Goal: Task Accomplishment & Management: Use online tool/utility

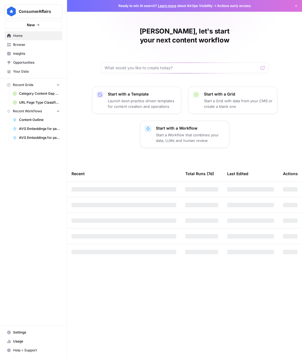
click at [23, 100] on span "URL Page Type Classification" at bounding box center [39, 102] width 41 height 5
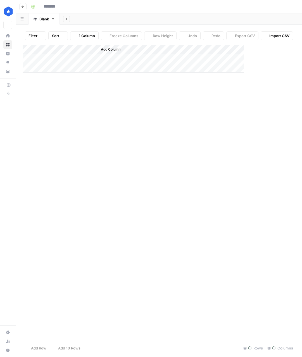
type input "**********"
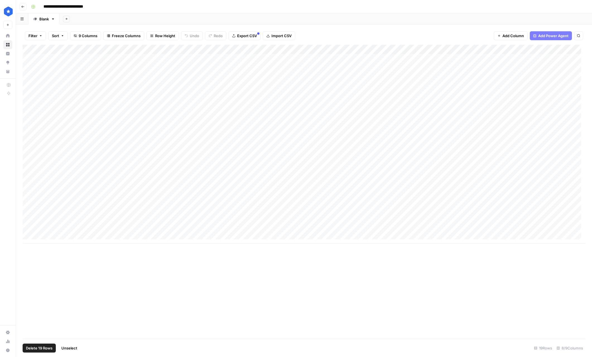
click at [32, 50] on div "Add Column" at bounding box center [304, 144] width 563 height 199
click at [39, 349] on span "Delete 19 Rows" at bounding box center [39, 348] width 27 height 6
click at [276, 65] on span "Delete" at bounding box center [276, 65] width 12 height 6
click at [292, 35] on button "Import CSV" at bounding box center [279, 35] width 32 height 9
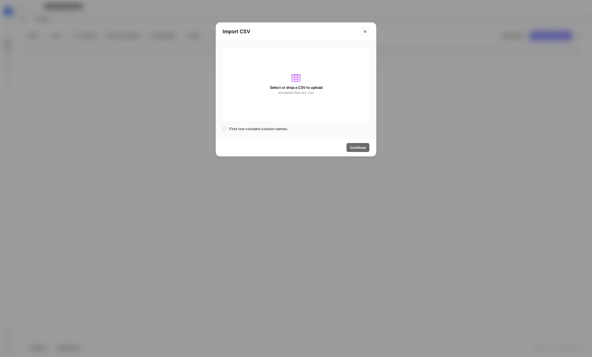
click at [301, 96] on div "Import CSV Select or drop a CSV to upload accepted files are .csv First row con…" at bounding box center [296, 178] width 592 height 357
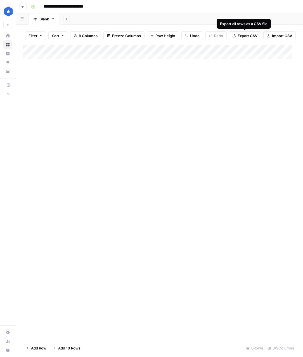
click at [272, 33] on span "Import CSV" at bounding box center [282, 36] width 20 height 6
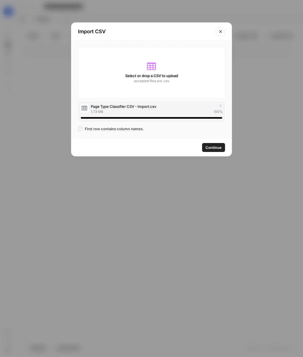
click at [211, 148] on span "Continue" at bounding box center [213, 148] width 16 height 6
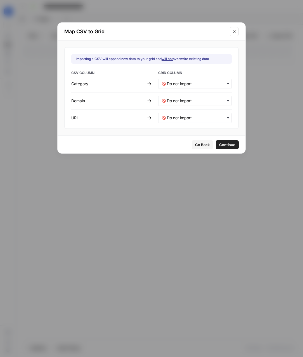
click at [184, 87] on div "button" at bounding box center [194, 84] width 73 height 10
click at [183, 100] on div "Category" at bounding box center [191, 98] width 66 height 10
click at [190, 97] on div "button" at bounding box center [194, 101] width 73 height 10
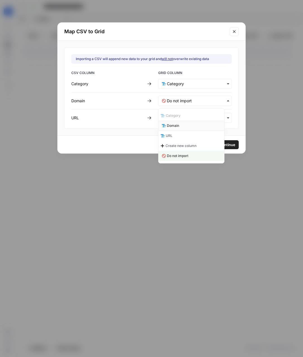
click at [181, 127] on div "Domain" at bounding box center [191, 126] width 66 height 10
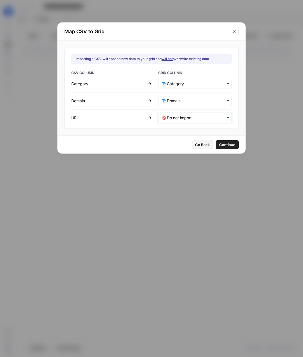
click at [191, 116] on input "text" at bounding box center [197, 118] width 61 height 6
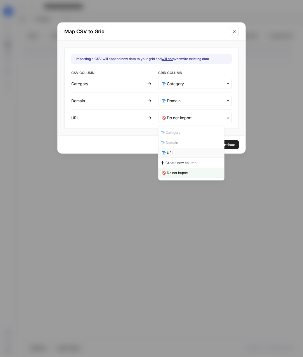
click at [178, 153] on div "URL" at bounding box center [191, 153] width 66 height 10
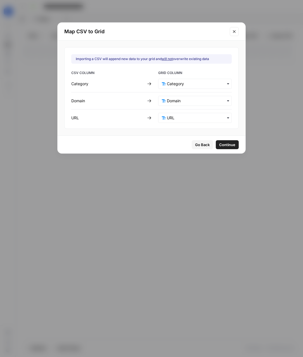
click at [226, 145] on span "Continue" at bounding box center [227, 145] width 16 height 6
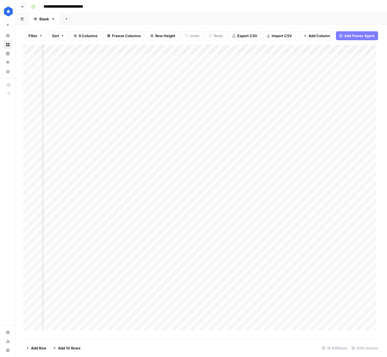
scroll to position [0, 250]
click at [122, 54] on div "Add Column" at bounding box center [202, 190] width 358 height 290
click at [136, 67] on span "All Rows" at bounding box center [141, 67] width 35 height 6
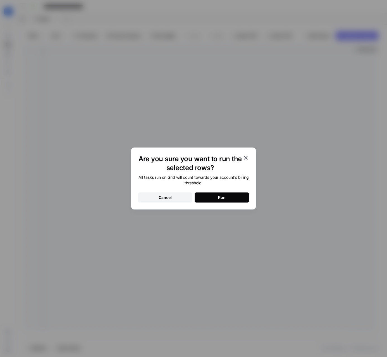
click at [212, 197] on button "Run" at bounding box center [222, 197] width 54 height 10
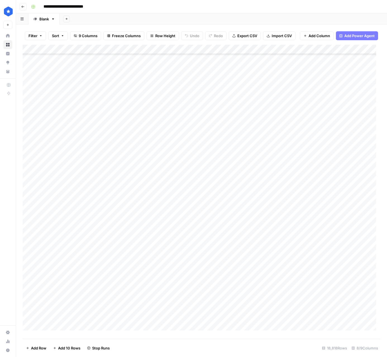
scroll to position [12230, 0]
click at [276, 20] on div "Add Sheet" at bounding box center [223, 18] width 327 height 11
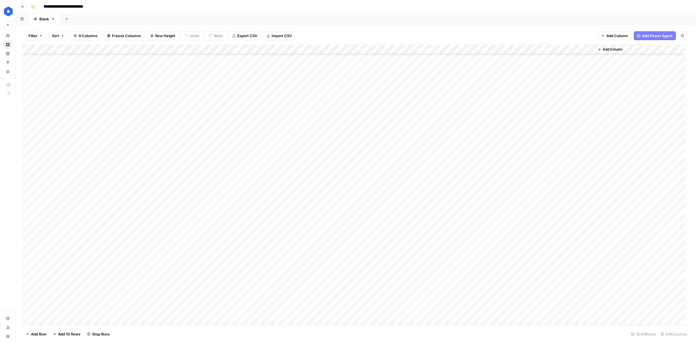
scroll to position [54593, 0]
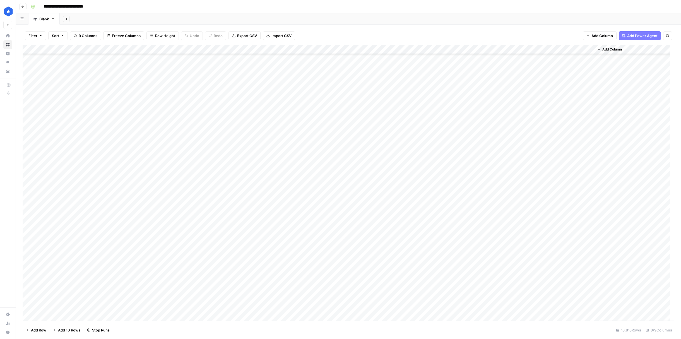
scroll to position [87173, 0]
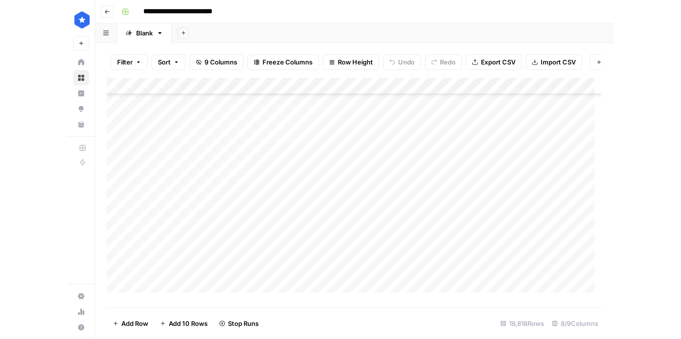
scroll to position [114152, 0]
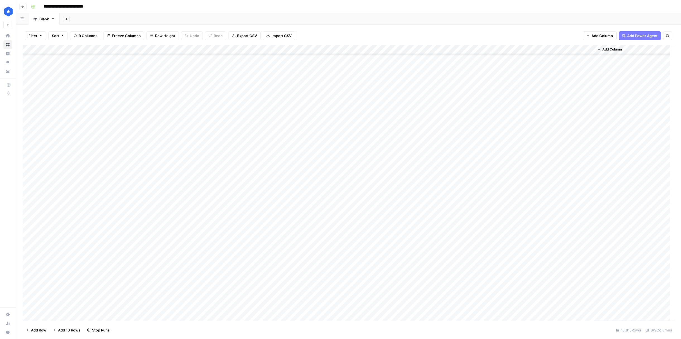
click at [664, 176] on div "Add Column" at bounding box center [634, 183] width 80 height 276
